Goal: Task Accomplishment & Management: Use online tool/utility

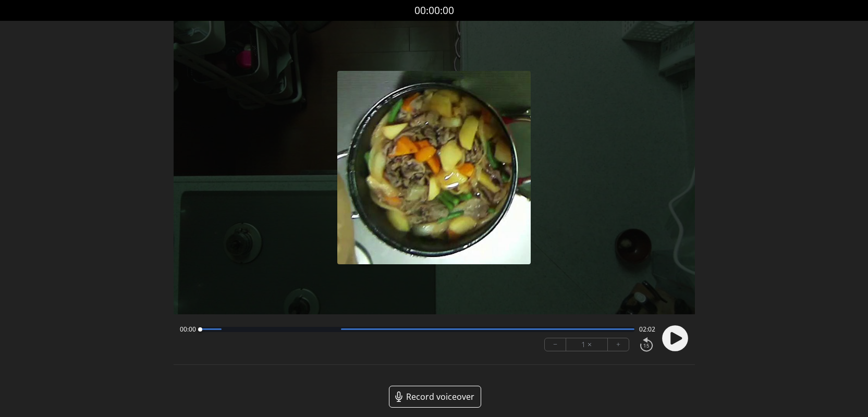
click at [671, 337] on icon at bounding box center [676, 338] width 11 height 13
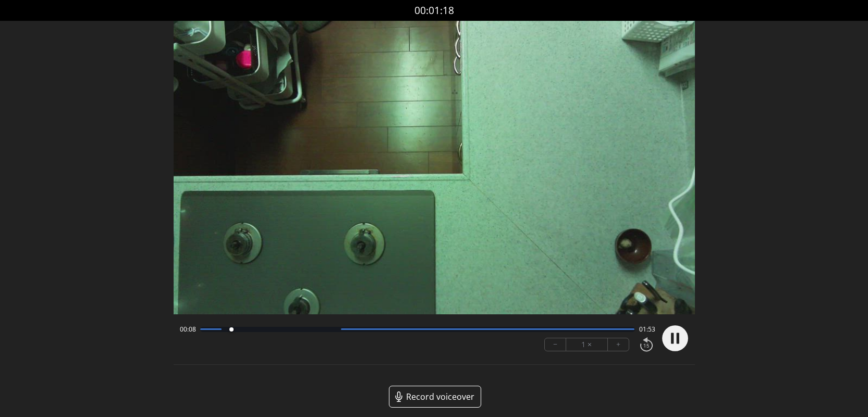
click at [618, 348] on button "+" at bounding box center [618, 344] width 21 height 13
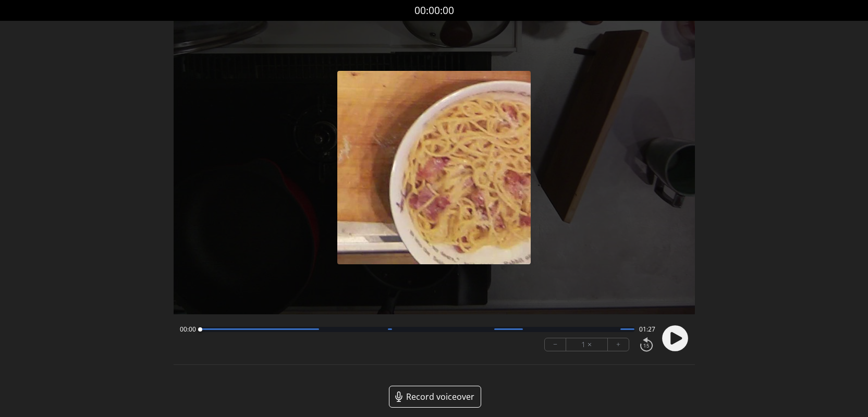
click at [675, 343] on circle at bounding box center [675, 338] width 26 height 26
click at [666, 340] on circle at bounding box center [675, 338] width 26 height 26
click at [623, 345] on button "+" at bounding box center [618, 344] width 21 height 13
click at [622, 345] on button "+" at bounding box center [618, 344] width 21 height 13
click at [674, 339] on icon at bounding box center [676, 338] width 11 height 13
